Goal: Task Accomplishment & Management: Manage account settings

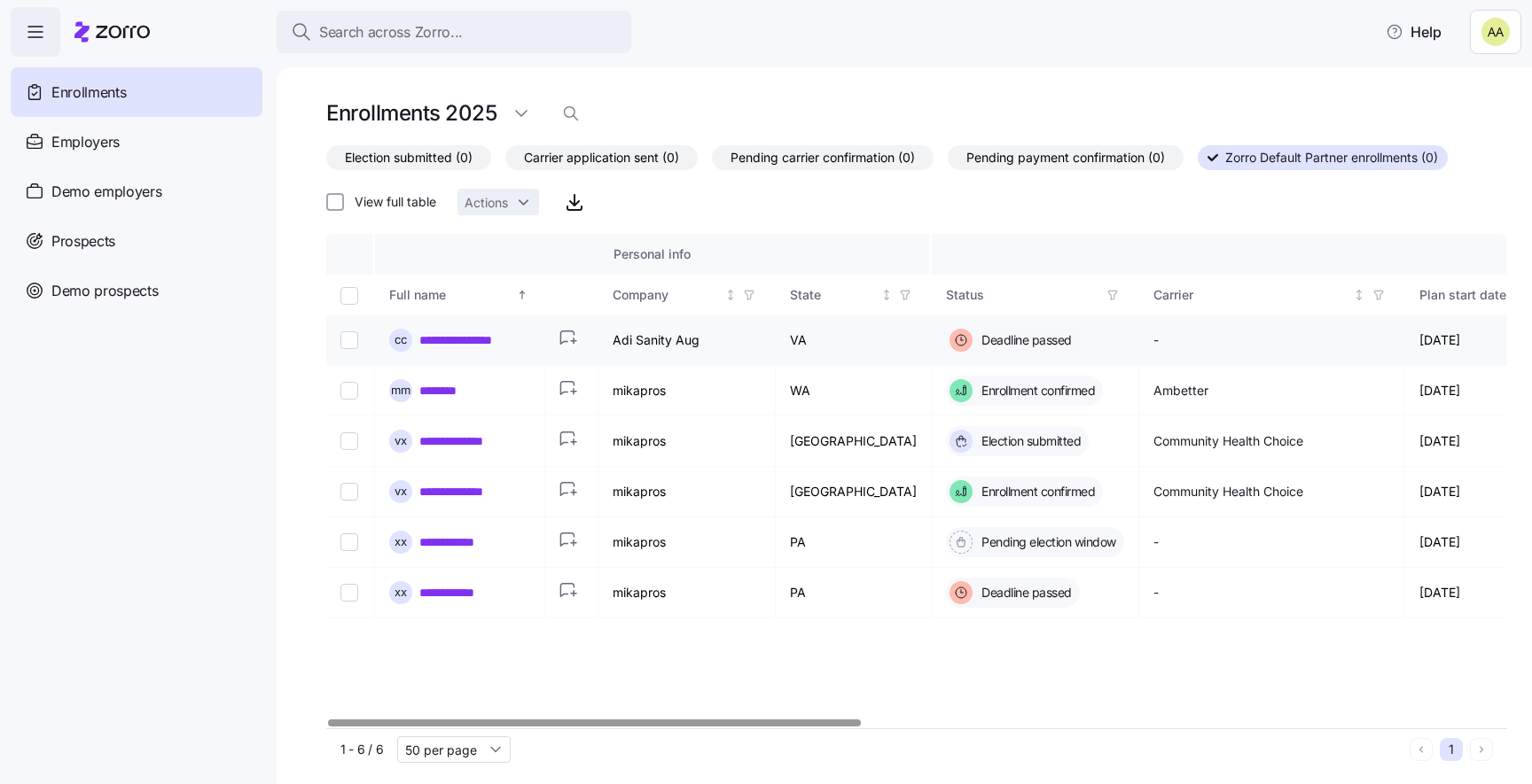
click at [568, 340] on icon "button" at bounding box center [571, 340] width 24 height 19
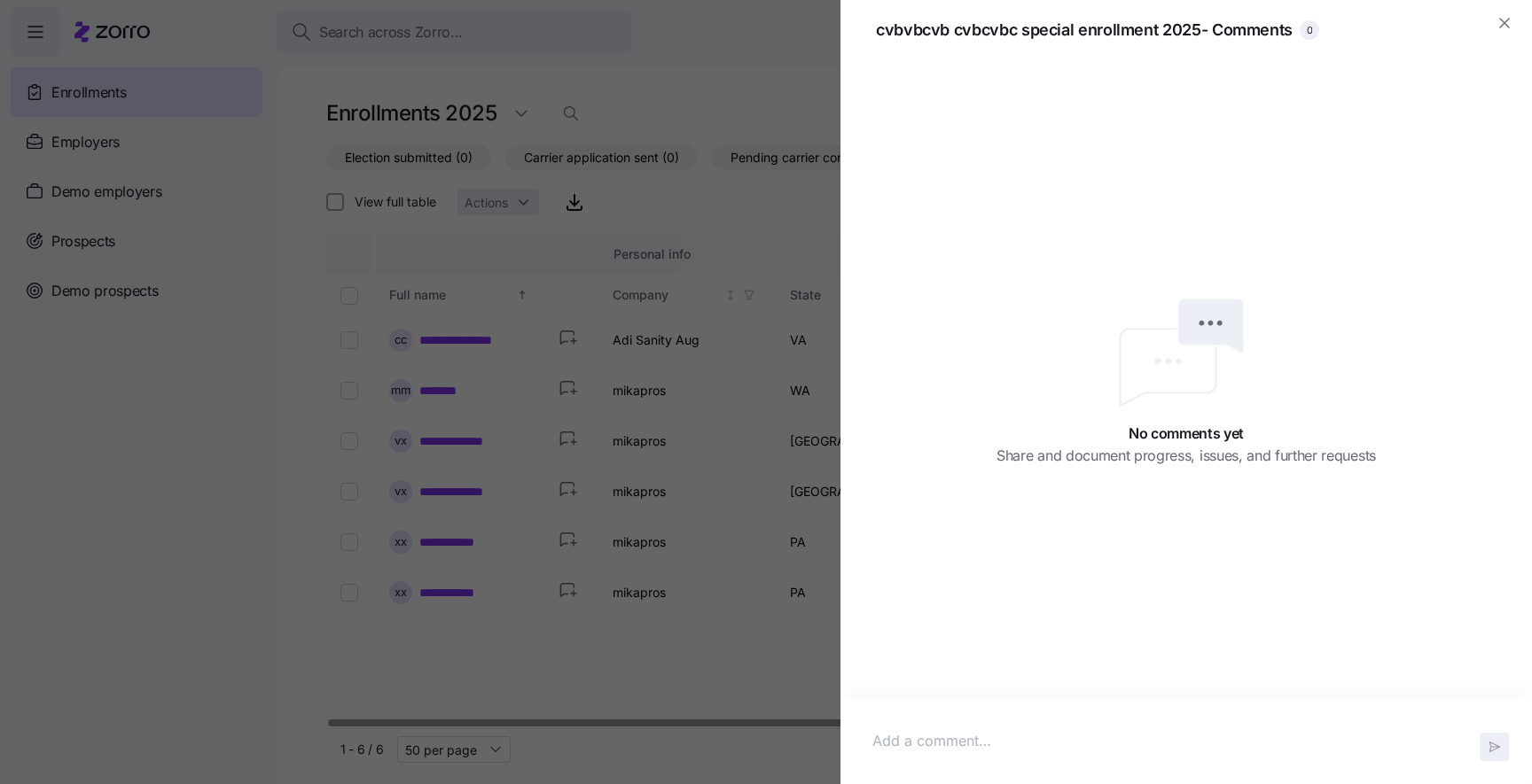
click at [611, 354] on div at bounding box center [766, 392] width 1532 height 784
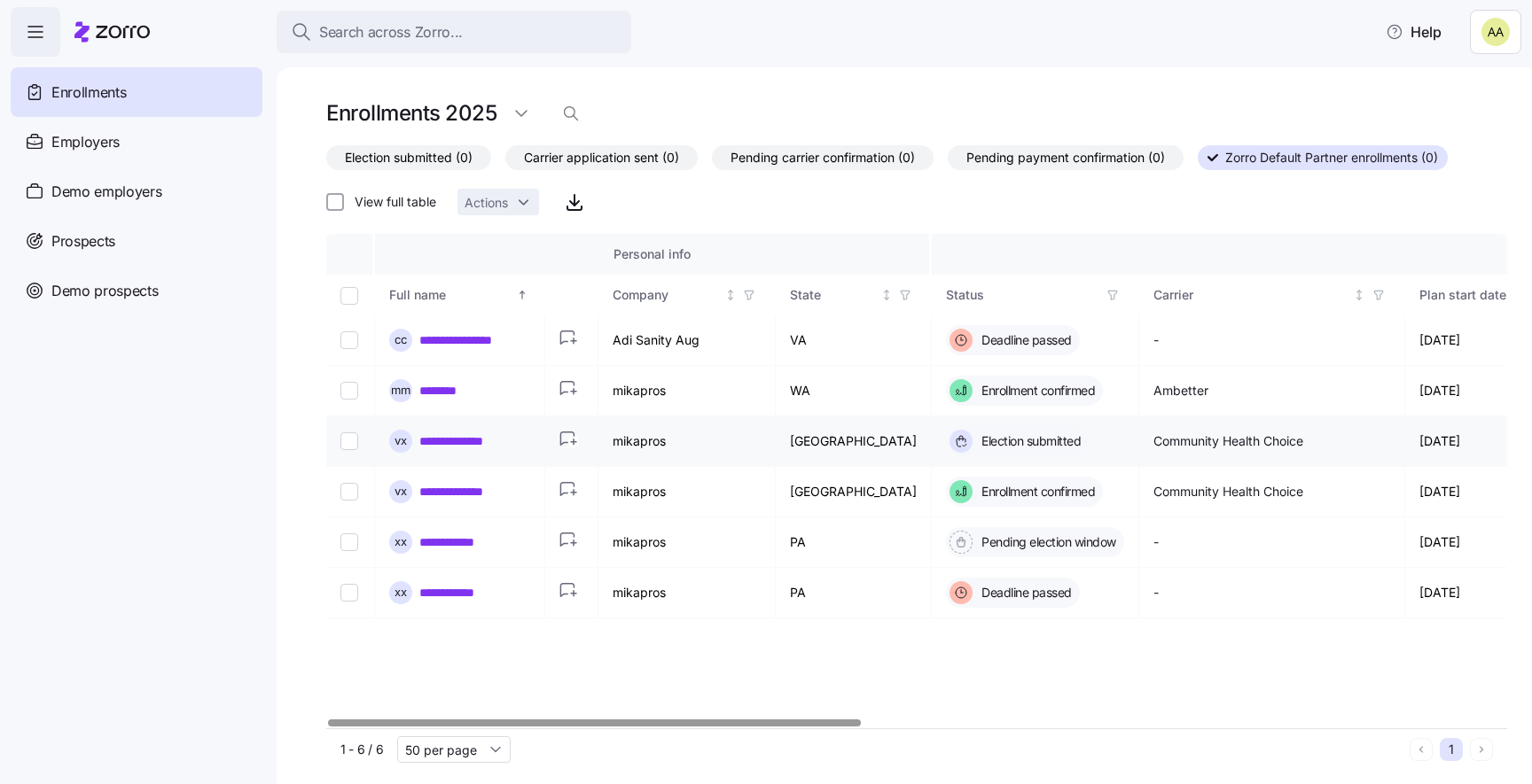
click at [570, 444] on circle "button" at bounding box center [573, 442] width 11 height 11
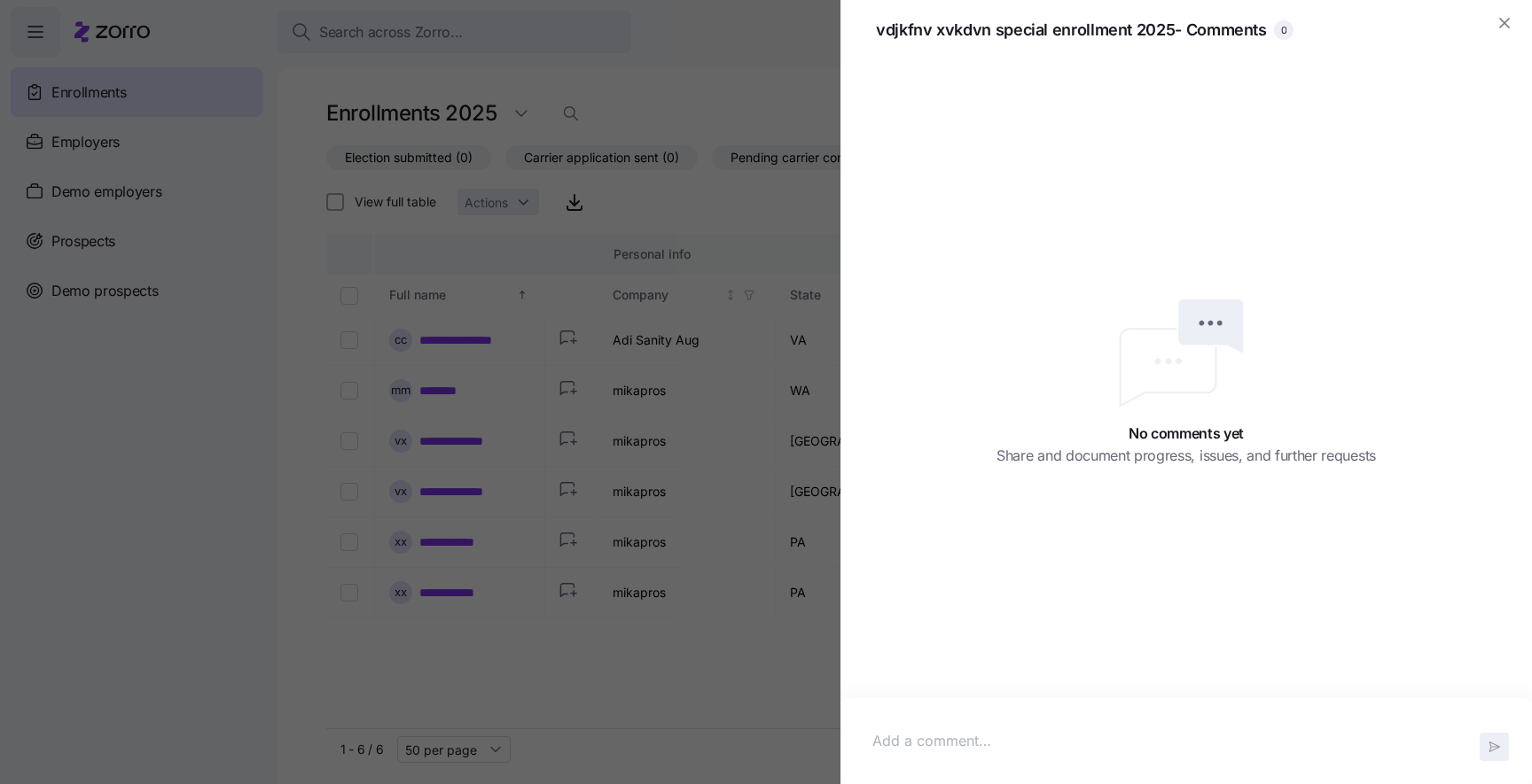
click at [573, 488] on div at bounding box center [766, 392] width 1532 height 784
